Goal: Transaction & Acquisition: Book appointment/travel/reservation

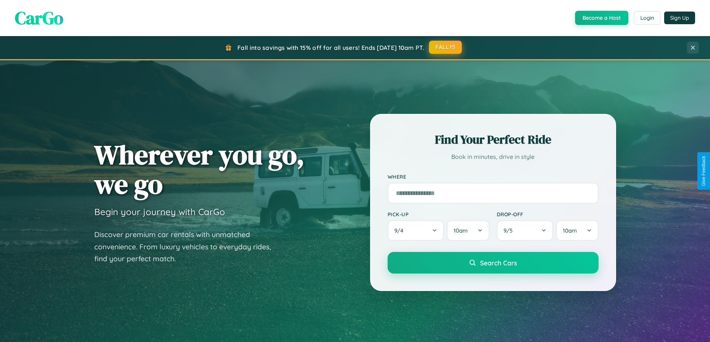
click at [446, 47] on button "FALL15" at bounding box center [445, 47] width 33 height 13
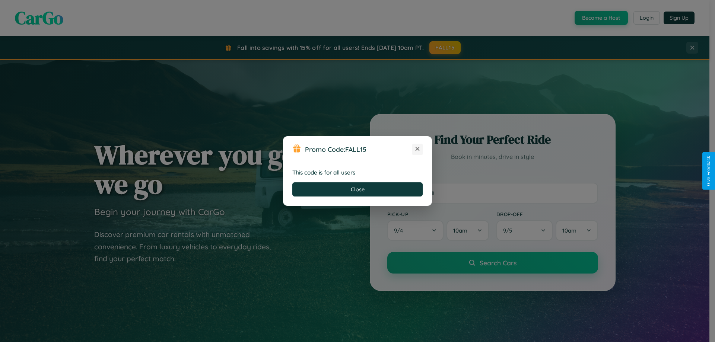
click at [418, 149] on icon at bounding box center [417, 148] width 7 height 7
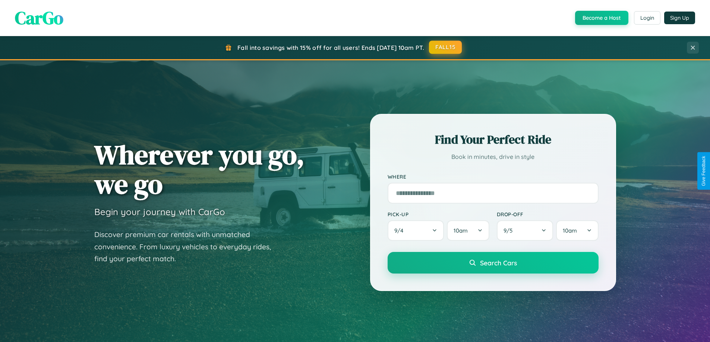
click at [446, 47] on button "FALL15" at bounding box center [445, 47] width 33 height 13
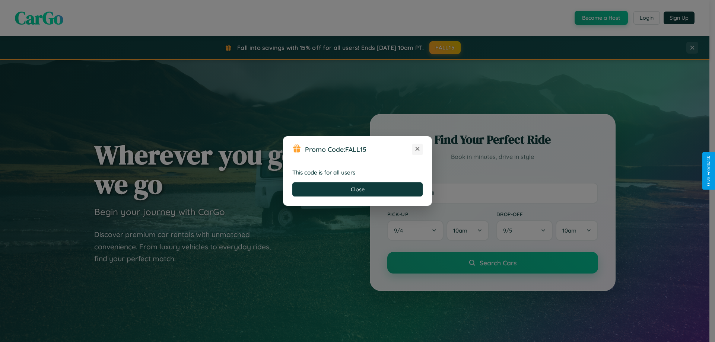
click at [418, 149] on icon at bounding box center [417, 148] width 7 height 7
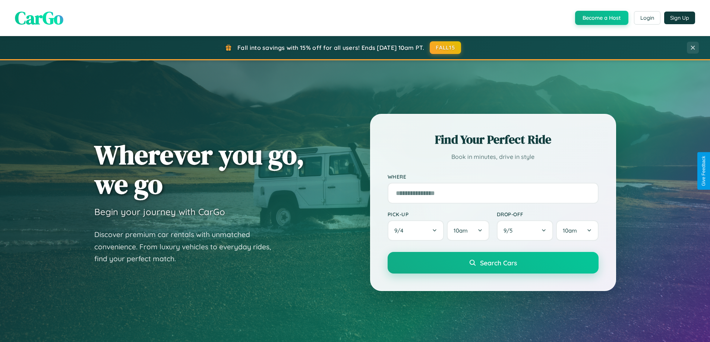
scroll to position [321, 0]
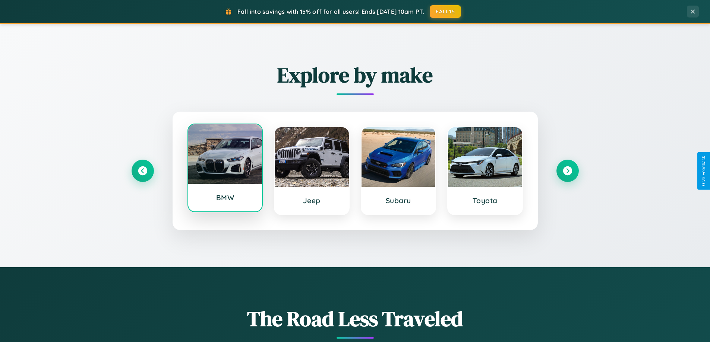
click at [225, 169] on div at bounding box center [225, 154] width 74 height 60
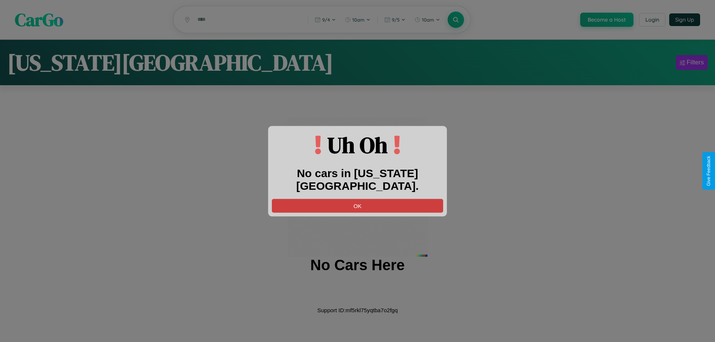
click at [358, 199] on button "OK" at bounding box center [357, 206] width 171 height 14
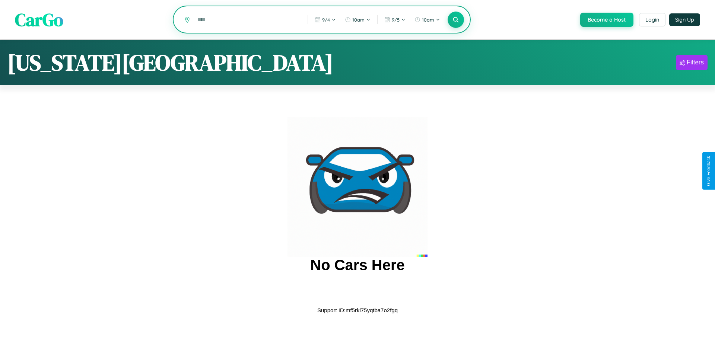
click at [247, 20] on input "text" at bounding box center [247, 19] width 107 height 13
type input "*"
type input "*****"
click at [455, 20] on icon at bounding box center [455, 19] width 7 height 7
